Goal: Complete application form

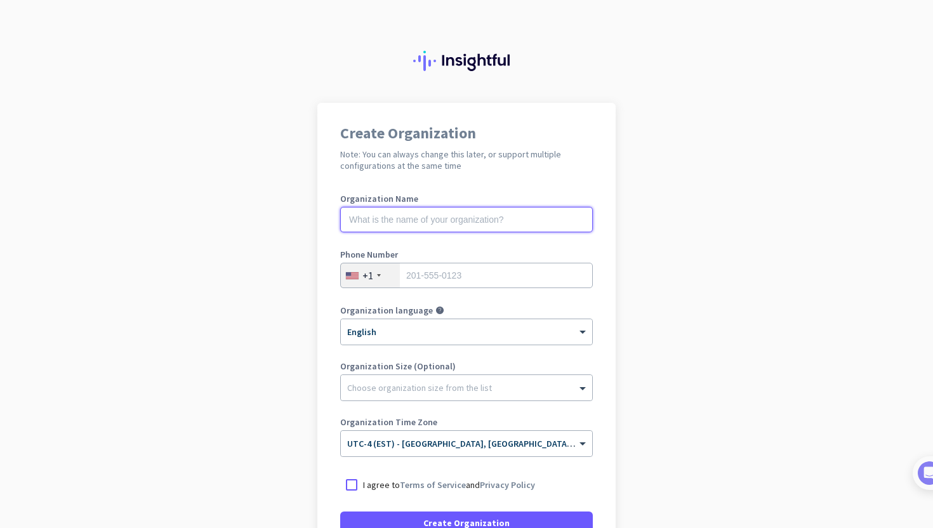
click at [415, 222] on input "text" at bounding box center [466, 219] width 253 height 25
type input "Mercor"
click at [526, 169] on h2 "Note: You can always change this later, or support multiple configurations at t…" at bounding box center [466, 159] width 253 height 23
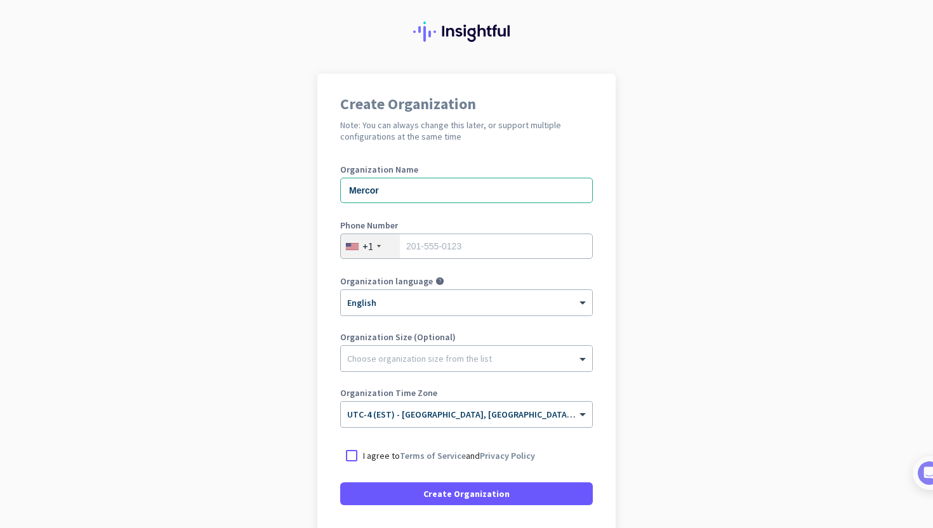
scroll to position [40, 0]
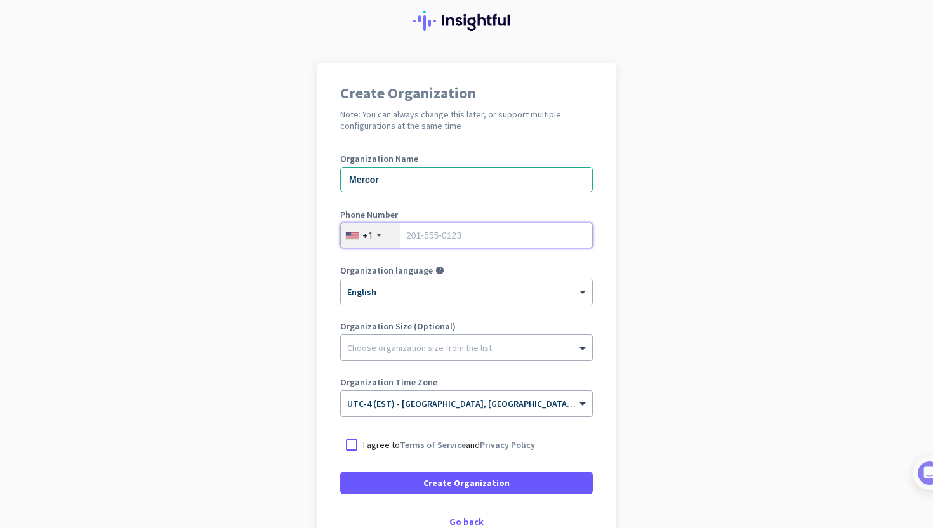
click at [427, 233] on input "tel" at bounding box center [466, 235] width 253 height 25
type input "4039705280"
click at [466, 251] on div "Phone Number [PHONE_NUMBER]" at bounding box center [466, 235] width 253 height 51
click at [369, 236] on div "+1" at bounding box center [367, 235] width 11 height 13
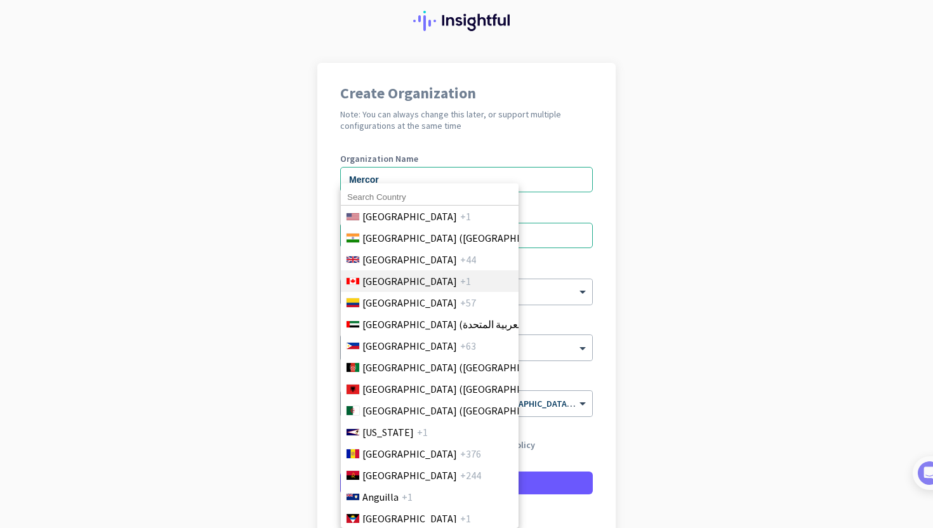
click at [378, 276] on span "[GEOGRAPHIC_DATA]" at bounding box center [409, 280] width 95 height 15
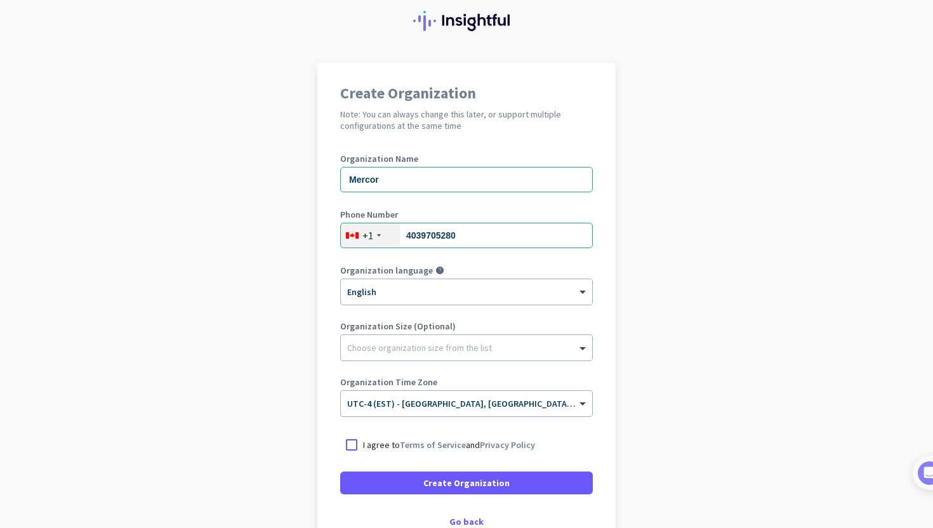
click at [431, 254] on div "Phone Number [PHONE_NUMBER]" at bounding box center [466, 235] width 253 height 51
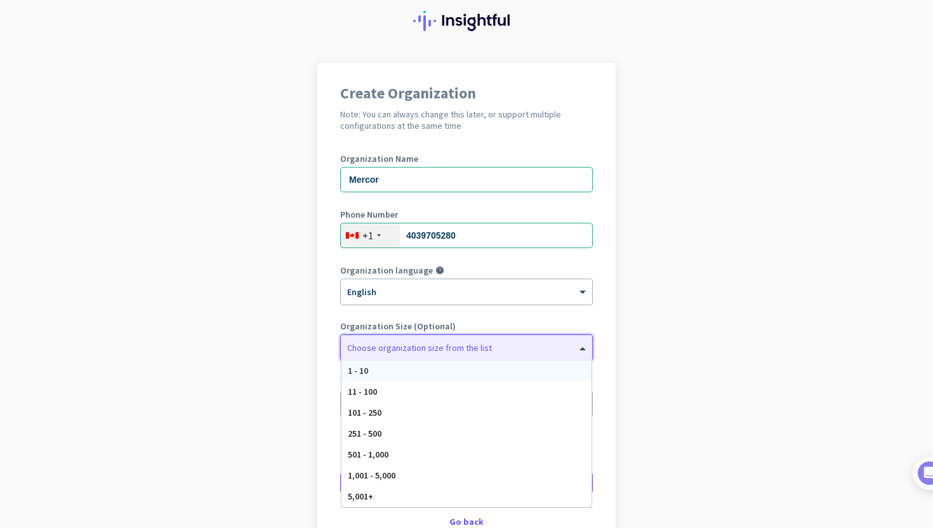
click at [379, 350] on div at bounding box center [466, 344] width 251 height 13
click at [207, 305] on app-onboarding-organization "Create Organization Note: You can always change this later, or support multiple…" at bounding box center [466, 337] width 933 height 549
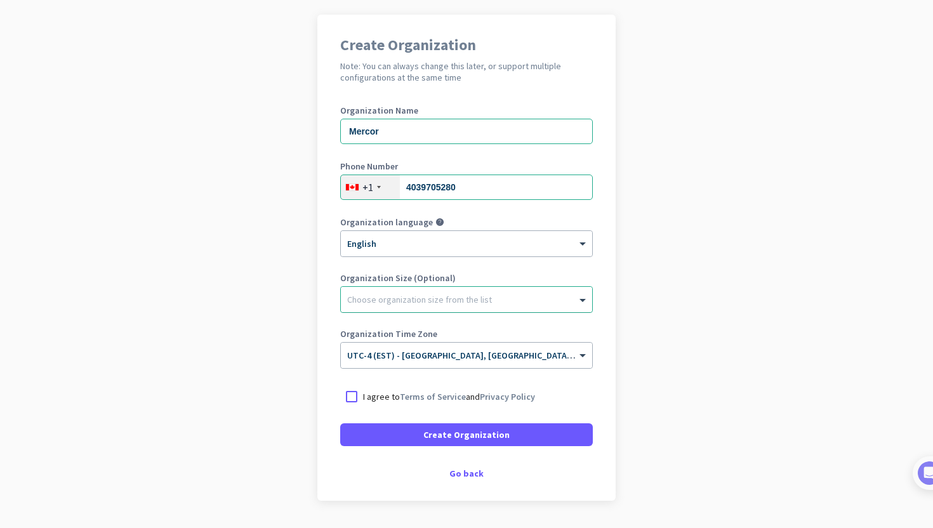
scroll to position [124, 0]
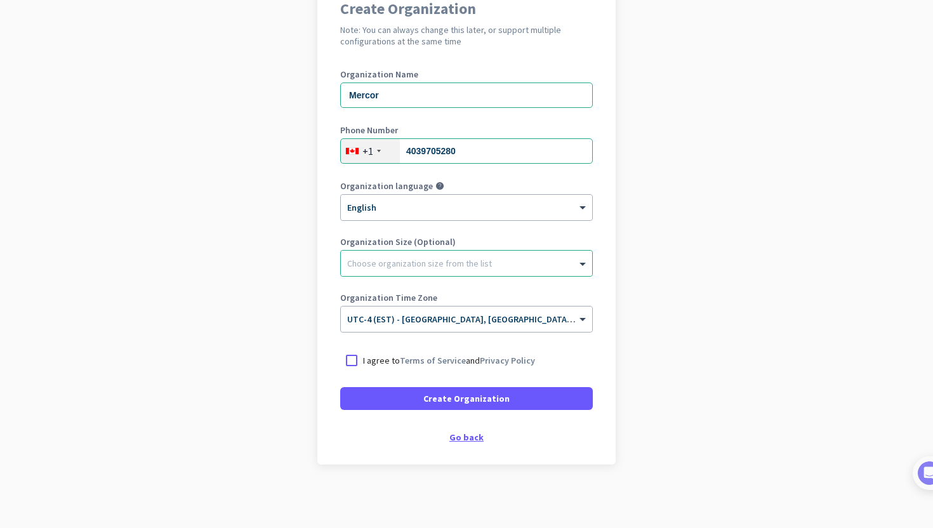
click at [459, 435] on div "Go back" at bounding box center [466, 437] width 253 height 9
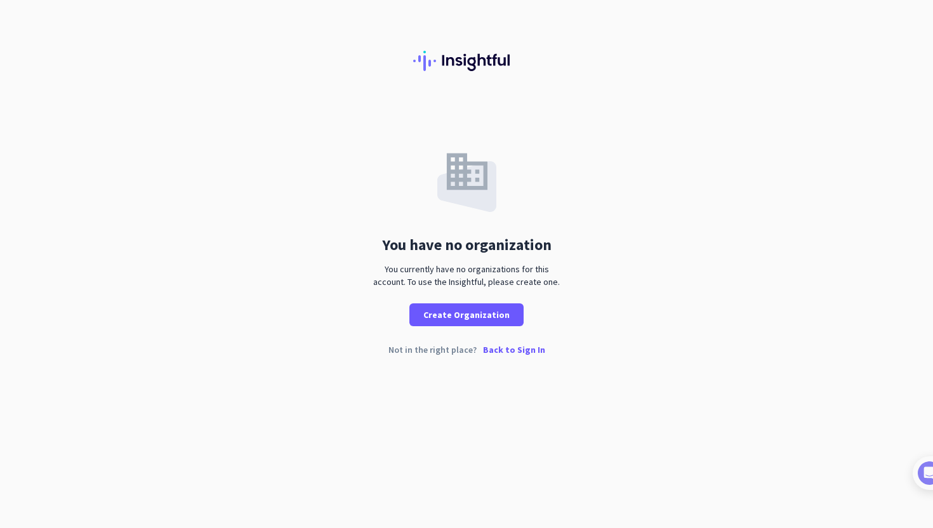
click at [501, 351] on p "Back to Sign In" at bounding box center [514, 349] width 62 height 9
